Goal: Transaction & Acquisition: Subscribe to service/newsletter

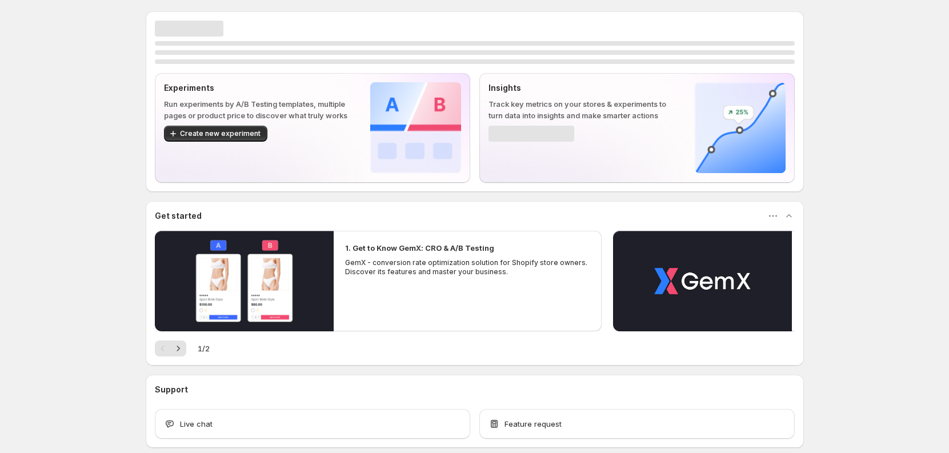
click at [110, 143] on div "Experiments Run experiments by A/B Testing templates, multiple pages or product…" at bounding box center [474, 255] width 949 height 510
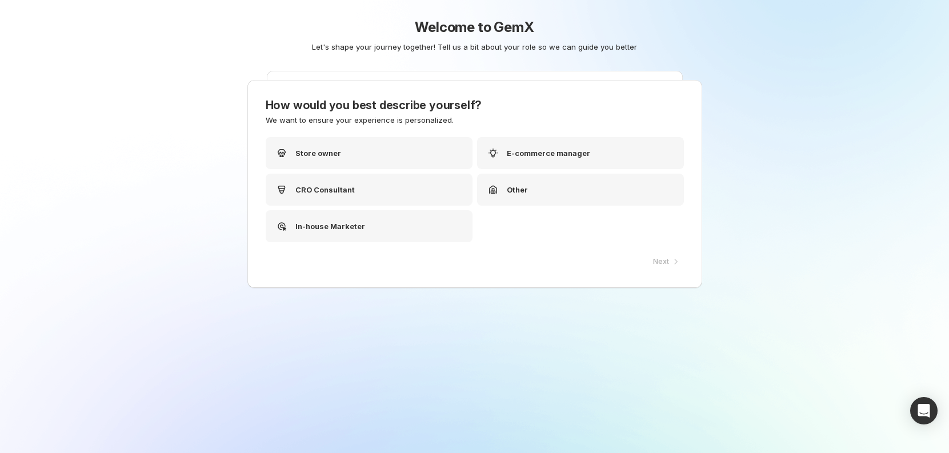
drag, startPoint x: 461, startPoint y: 65, endPoint x: 537, endPoint y: 71, distance: 76.3
click at [537, 71] on div "Welcome to GemX Let's shape your journey together! Tell us a bit about your rol…" at bounding box center [475, 63] width 570 height 126
drag, startPoint x: 538, startPoint y: 78, endPoint x: 529, endPoint y: 78, distance: 9.2
click at [529, 78] on div "Welcome to GemX Let's shape your journey together! Tell us a bit about your rol…" at bounding box center [475, 63] width 570 height 126
click at [544, 200] on div "Other" at bounding box center [583, 190] width 207 height 32
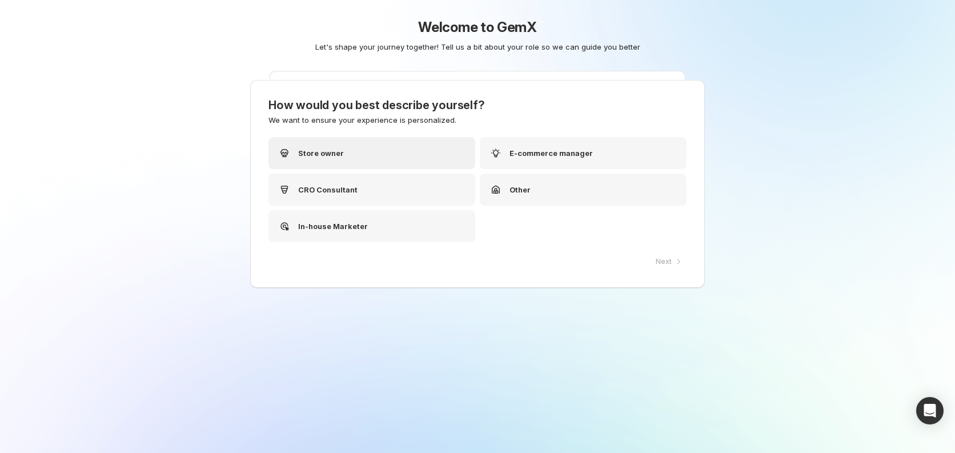
click at [432, 167] on div "Store owner" at bounding box center [372, 153] width 207 height 32
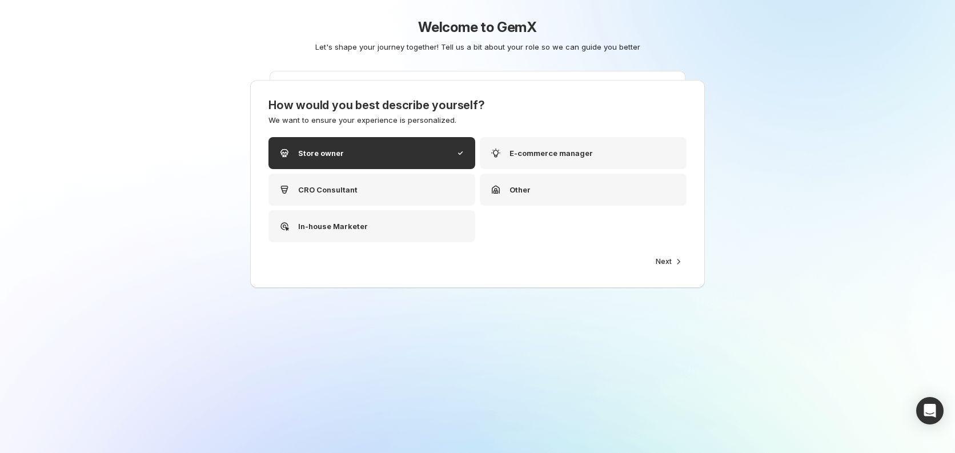
drag, startPoint x: 702, startPoint y: 262, endPoint x: 696, endPoint y: 262, distance: 5.7
click at [702, 262] on div "How would you best describe yourself? We want to ensure your experience is pers…" at bounding box center [477, 184] width 455 height 208
click at [670, 257] on span "Next" at bounding box center [664, 261] width 16 height 9
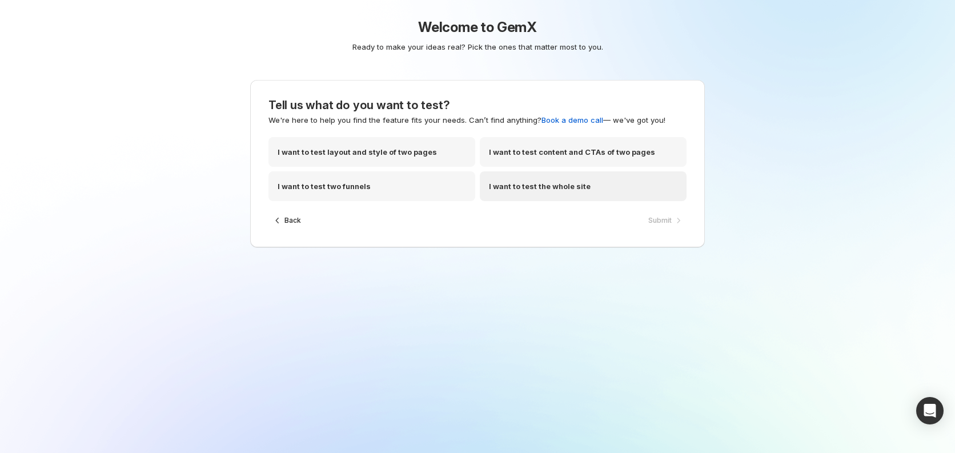
click at [537, 189] on p "I want to test the whole site" at bounding box center [540, 186] width 102 height 11
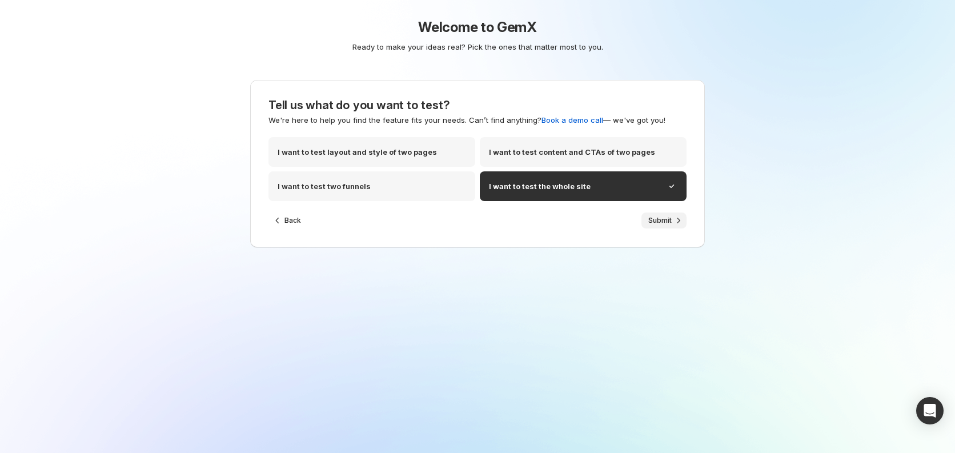
click at [661, 220] on span "Submit" at bounding box center [660, 220] width 23 height 9
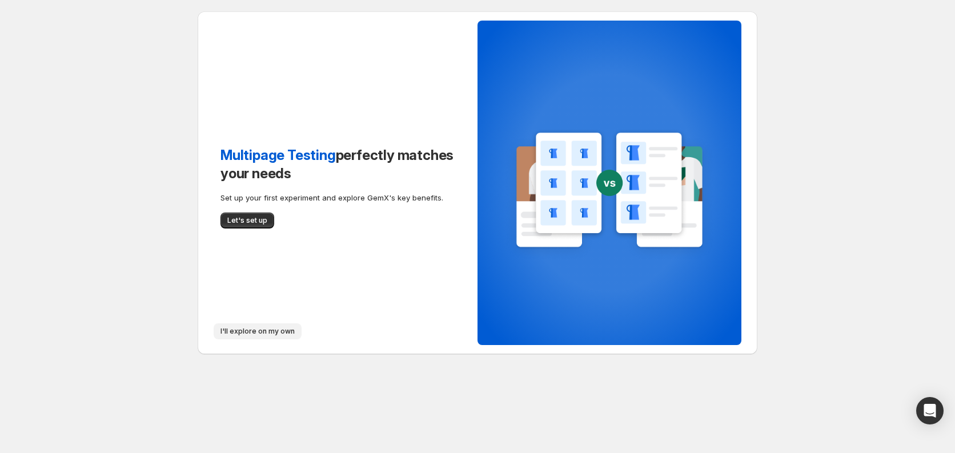
click at [252, 334] on span "I'll explore on my own" at bounding box center [258, 331] width 74 height 9
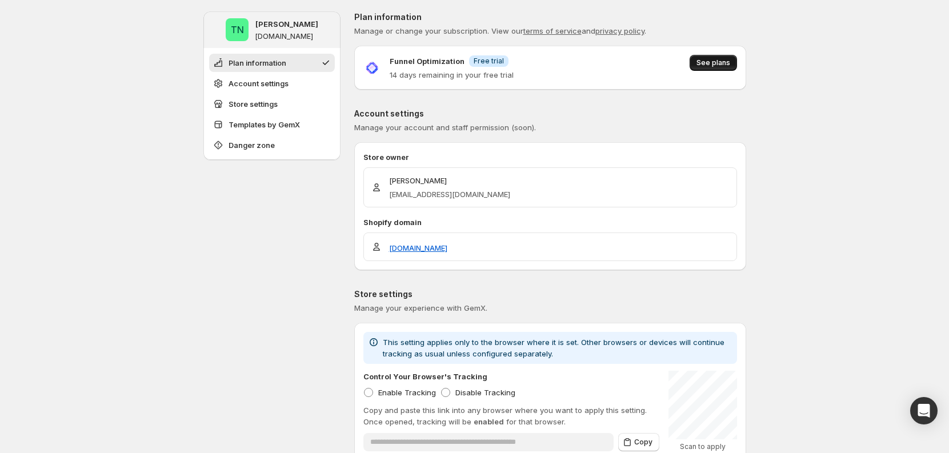
click at [715, 65] on span "See plans" at bounding box center [714, 62] width 34 height 9
click at [728, 110] on p "Account settings" at bounding box center [550, 113] width 392 height 11
click at [373, 69] on img at bounding box center [371, 67] width 17 height 17
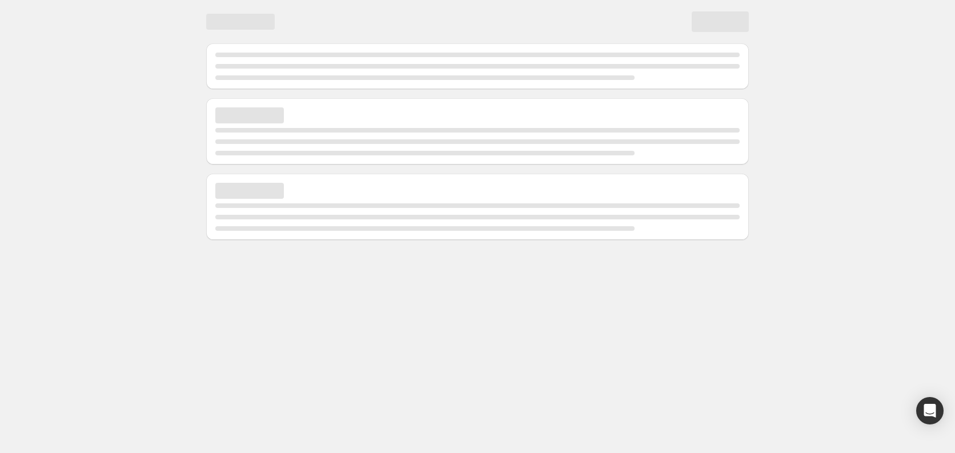
click at [852, 59] on div at bounding box center [477, 122] width 955 height 245
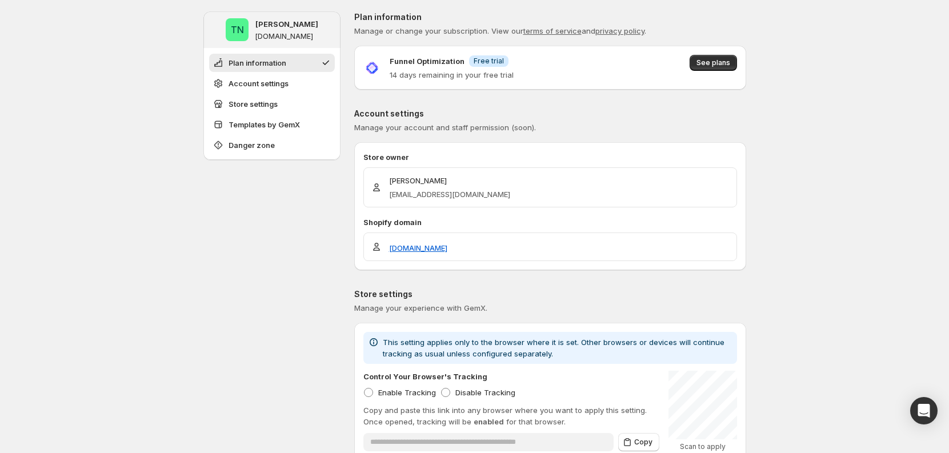
click at [703, 59] on span "See plans" at bounding box center [714, 62] width 34 height 9
click at [734, 73] on span "See plans" at bounding box center [713, 68] width 47 height 26
click at [725, 58] on span "See plans" at bounding box center [714, 62] width 34 height 9
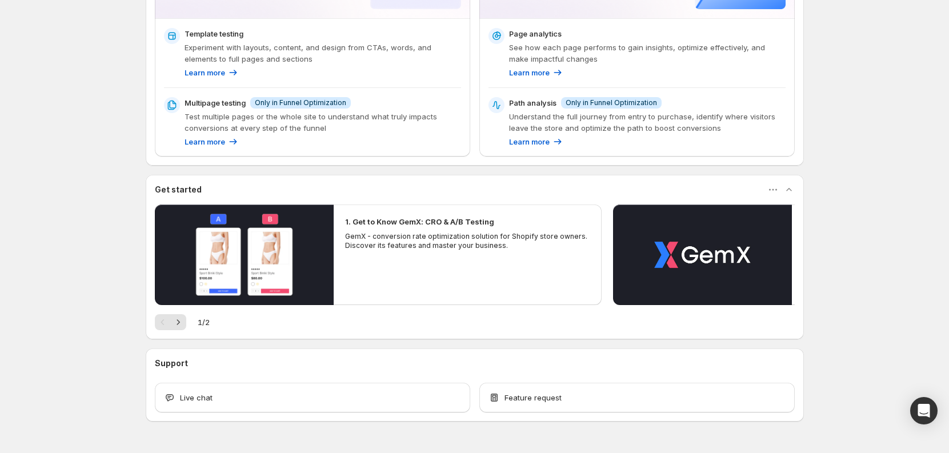
scroll to position [288, 0]
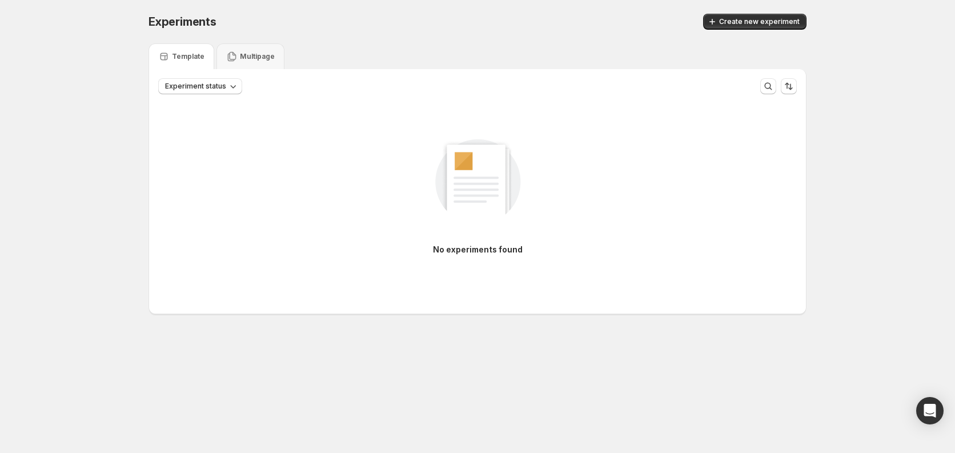
click at [222, 50] on div "Multipage" at bounding box center [251, 56] width 68 height 26
click at [174, 64] on div "Template" at bounding box center [182, 56] width 66 height 26
click at [334, 45] on div "Template Multipage" at bounding box center [478, 56] width 658 height 26
click at [509, 50] on div "Template Multipage" at bounding box center [478, 56] width 658 height 26
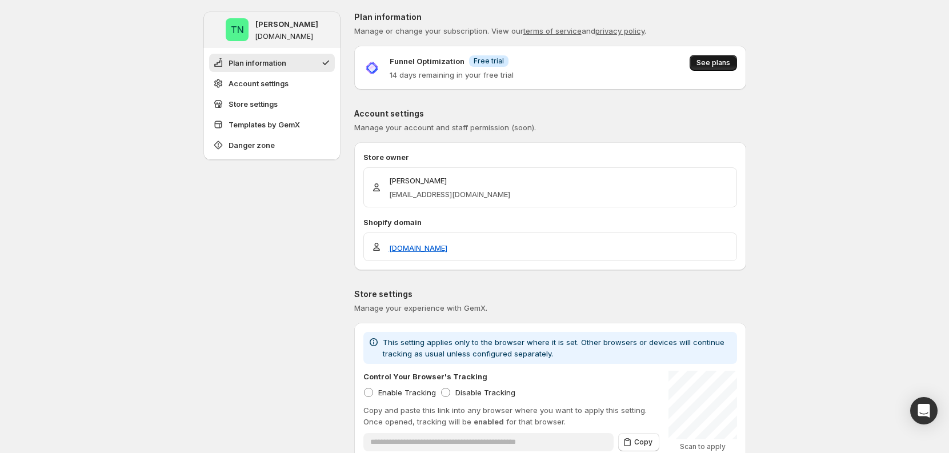
click at [729, 60] on span "See plans" at bounding box center [714, 62] width 34 height 9
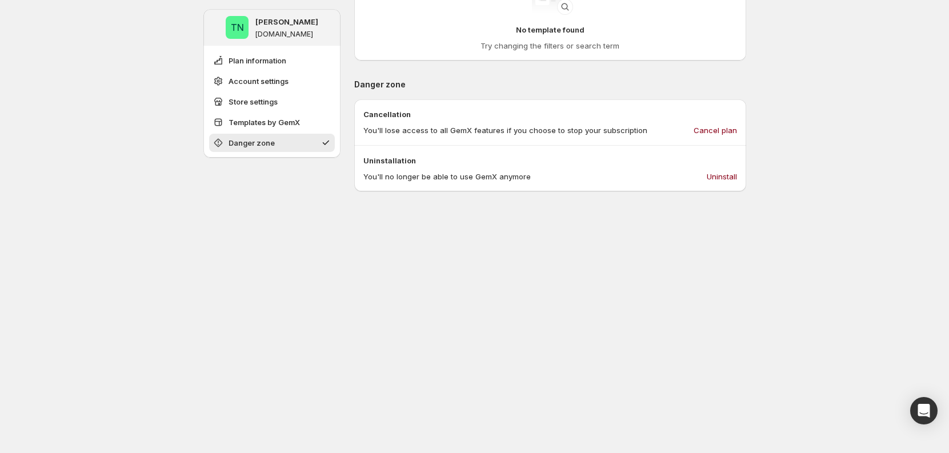
scroll to position [490, 0]
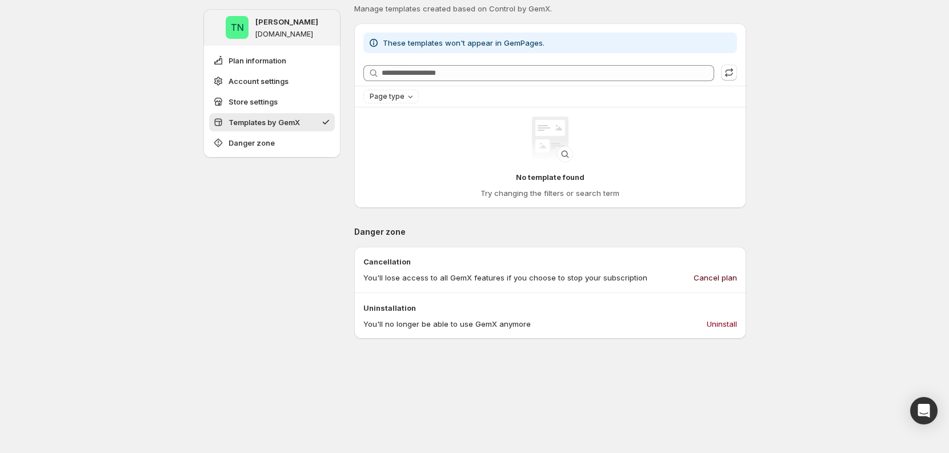
click at [722, 277] on span "Cancel plan" at bounding box center [715, 277] width 43 height 11
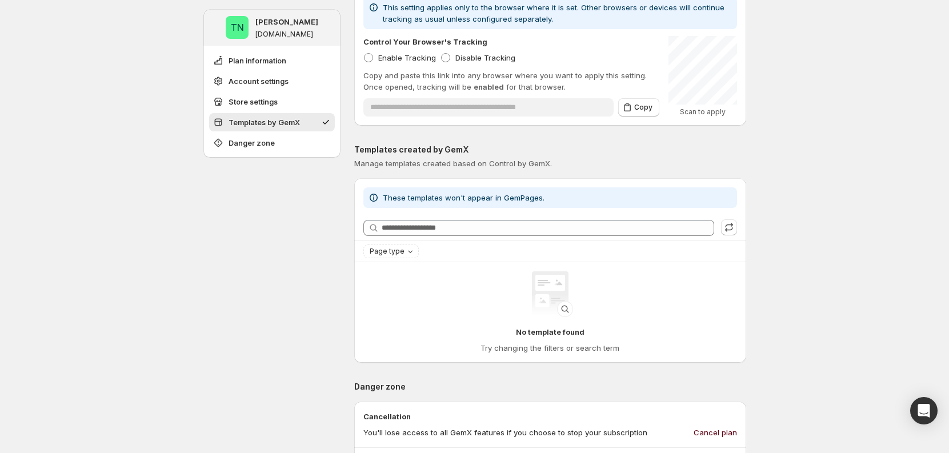
scroll to position [0, 0]
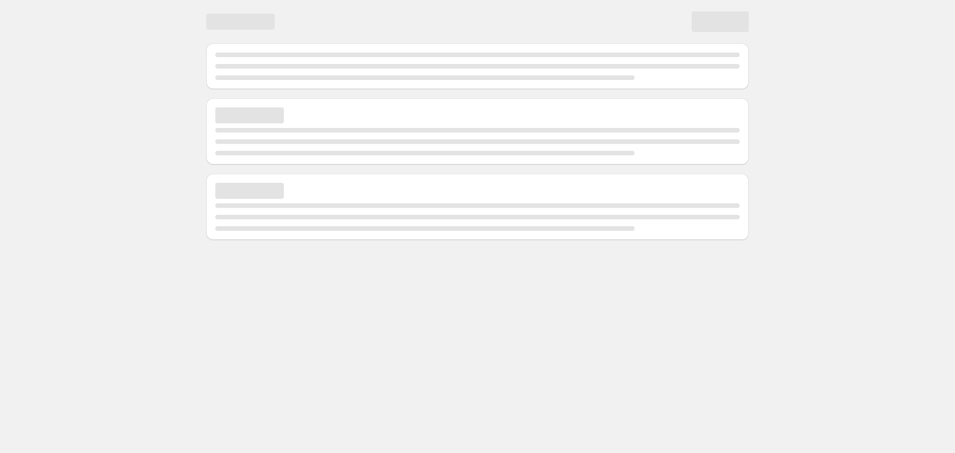
click at [795, 128] on div at bounding box center [477, 122] width 955 height 245
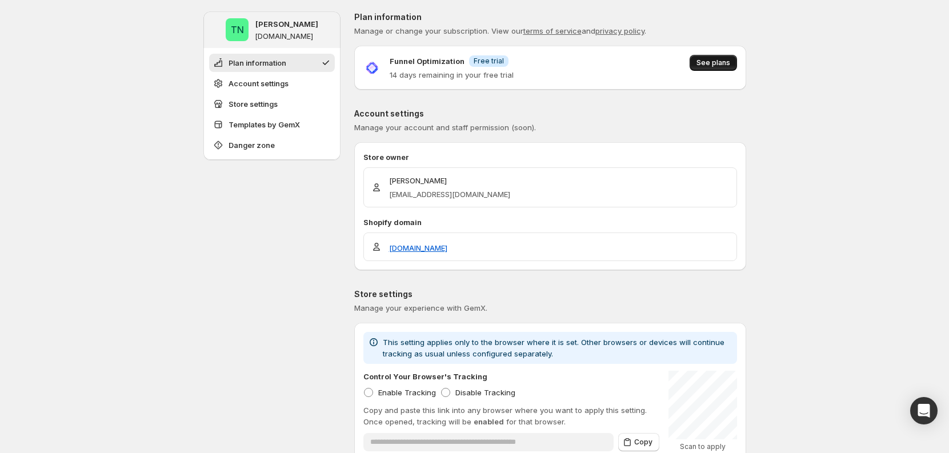
click at [716, 62] on span "See plans" at bounding box center [714, 62] width 34 height 9
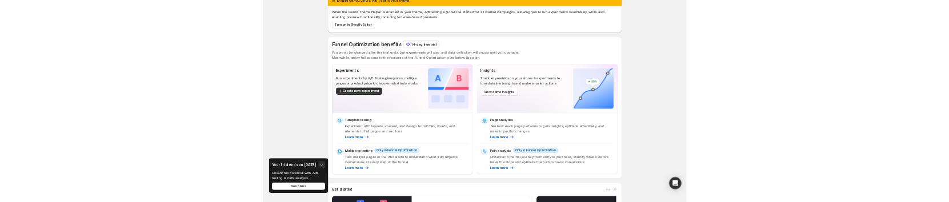
scroll to position [23, 0]
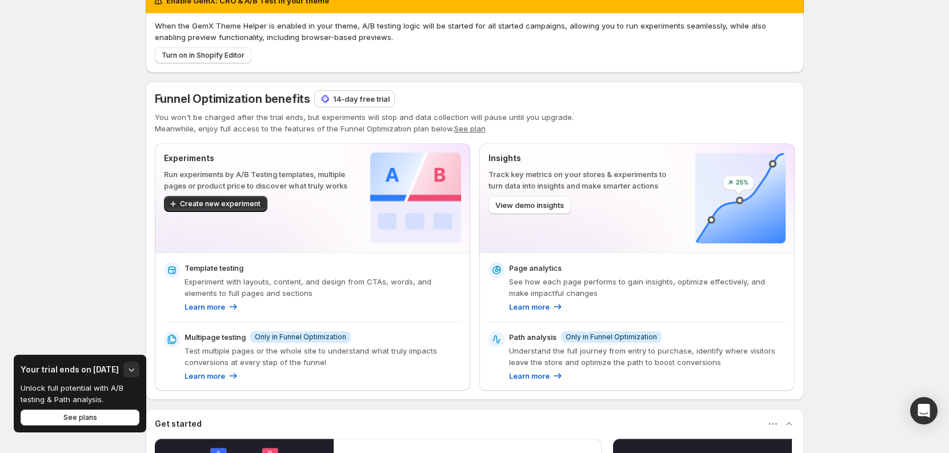
click at [354, 97] on p "14-day free trial" at bounding box center [361, 98] width 57 height 11
